Goal: Transaction & Acquisition: Purchase product/service

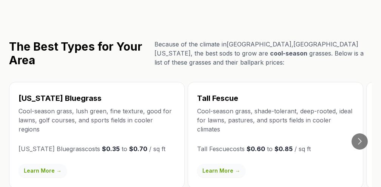
scroll to position [1295, 0]
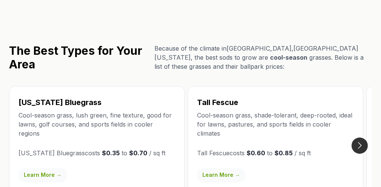
click at [363, 138] on button "Go to next slide" at bounding box center [360, 146] width 16 height 16
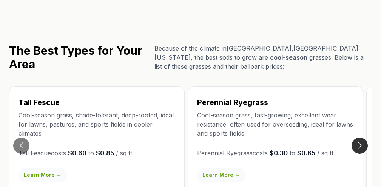
click at [363, 138] on button "Go to next slide" at bounding box center [360, 146] width 16 height 16
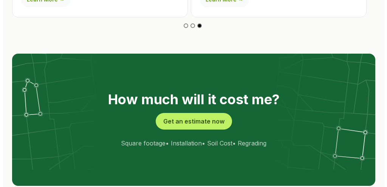
scroll to position [1472, 0]
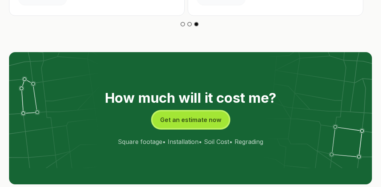
click at [202, 112] on button "Get an estimate now" at bounding box center [191, 120] width 76 height 17
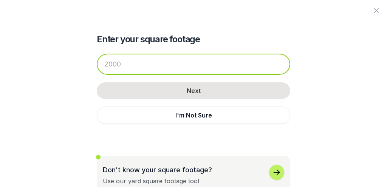
drag, startPoint x: 119, startPoint y: 64, endPoint x: 84, endPoint y: 71, distance: 36.3
click at [84, 71] on div "Enter your square footage Next I'm Not Sure Don't know your square footage? Use…" at bounding box center [193, 97] width 363 height 195
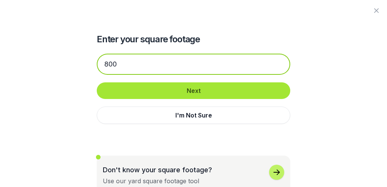
type input "800"
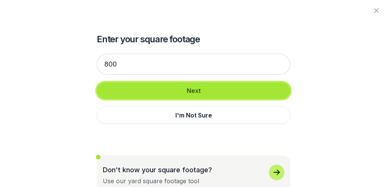
click at [195, 91] on button "Next" at bounding box center [194, 90] width 194 height 17
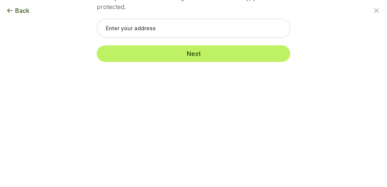
scroll to position [0, 0]
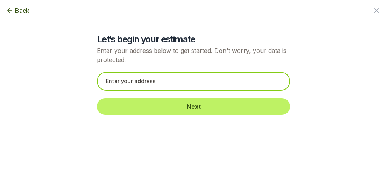
click at [212, 82] on input "text" at bounding box center [194, 81] width 194 height 19
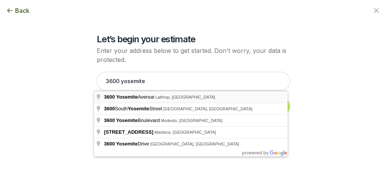
type input "[STREET_ADDRESS]"
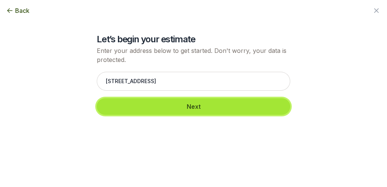
click at [177, 107] on button "Next" at bounding box center [194, 106] width 194 height 17
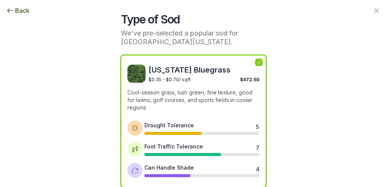
scroll to position [60, 0]
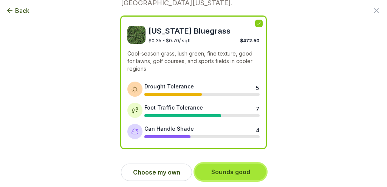
click at [216, 178] on button "Sounds good" at bounding box center [230, 172] width 71 height 17
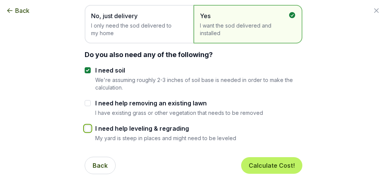
click at [85, 127] on input "I need help leveling & regrading" at bounding box center [88, 129] width 6 height 6
checkbox input "true"
click at [85, 103] on input "I need help removing an existing lawn" at bounding box center [88, 103] width 6 height 6
checkbox input "true"
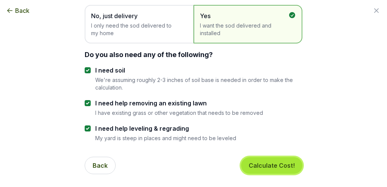
click at [261, 164] on button "Calculate Cost!" at bounding box center [271, 165] width 61 height 17
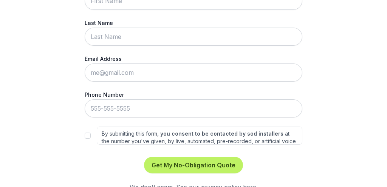
scroll to position [0, 0]
